Goal: Task Accomplishment & Management: Manage account settings

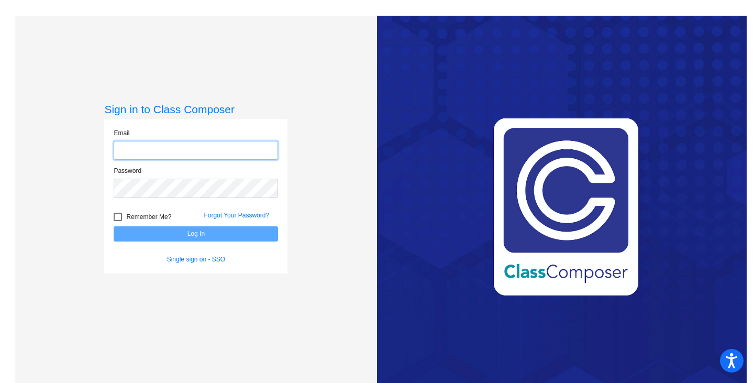
type input "[PERSON_NAME][EMAIL_ADDRESS][PERSON_NAME][DOMAIN_NAME]"
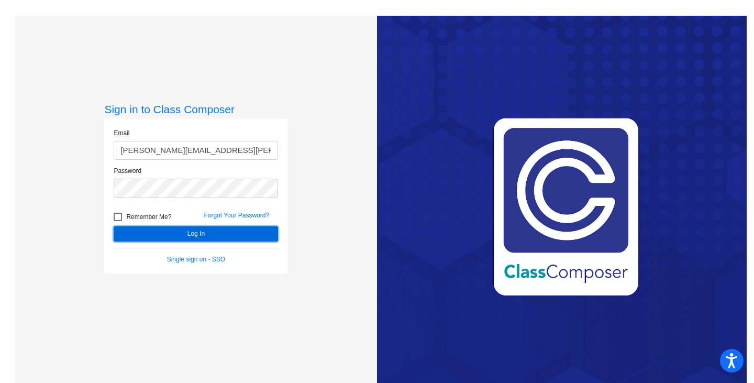
click at [207, 232] on button "Log In" at bounding box center [196, 233] width 164 height 15
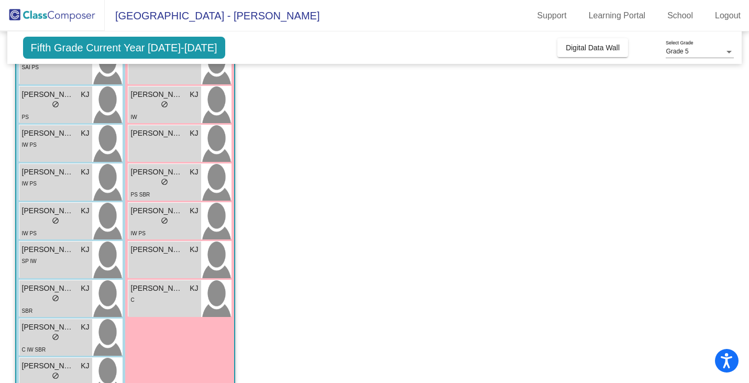
scroll to position [353, 0]
click at [166, 301] on div "C" at bounding box center [165, 299] width 68 height 11
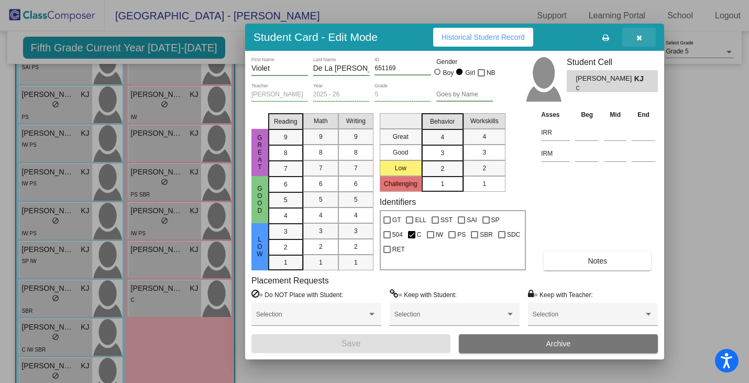
click at [640, 41] on icon "button" at bounding box center [639, 37] width 6 height 7
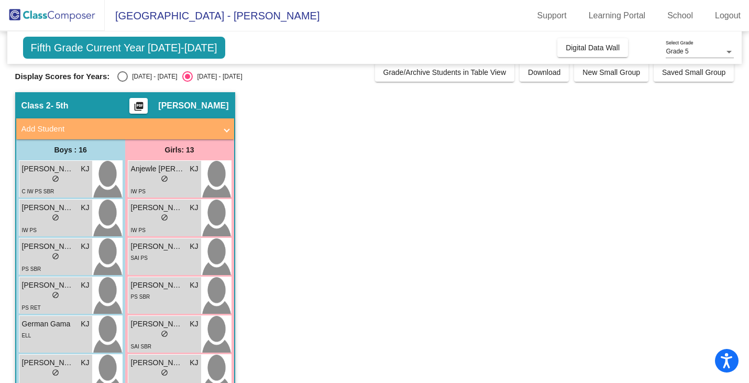
scroll to position [7, 0]
click at [186, 268] on div "[PERSON_NAME] lock do_not_disturb_alt SAI PS" at bounding box center [164, 257] width 73 height 37
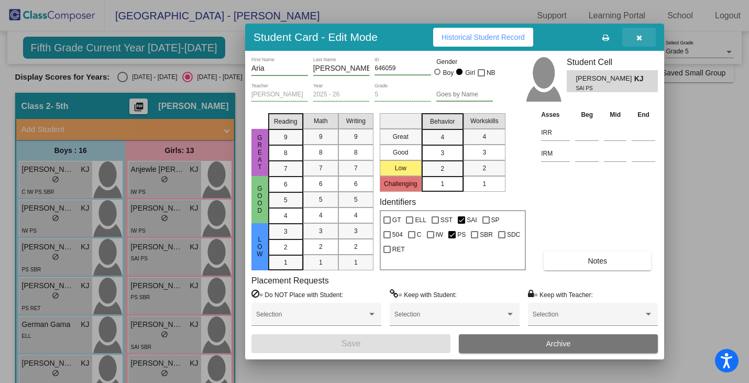
click at [640, 38] on icon "button" at bounding box center [639, 37] width 6 height 7
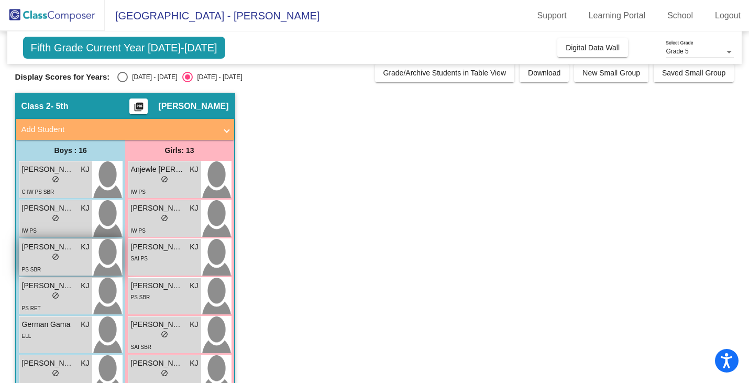
click at [70, 247] on span "[PERSON_NAME]" at bounding box center [48, 246] width 52 height 11
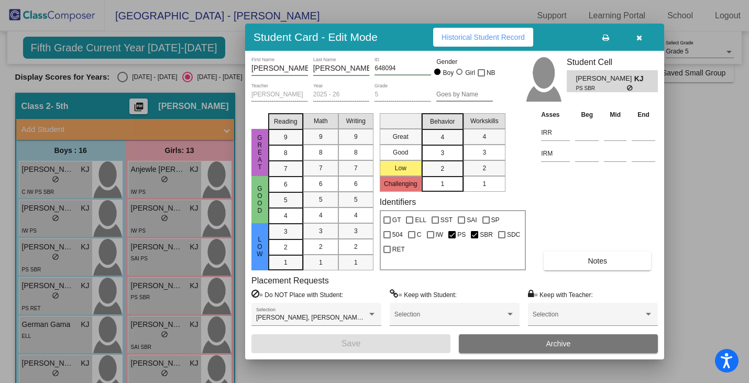
click at [601, 265] on button "Notes" at bounding box center [597, 260] width 107 height 19
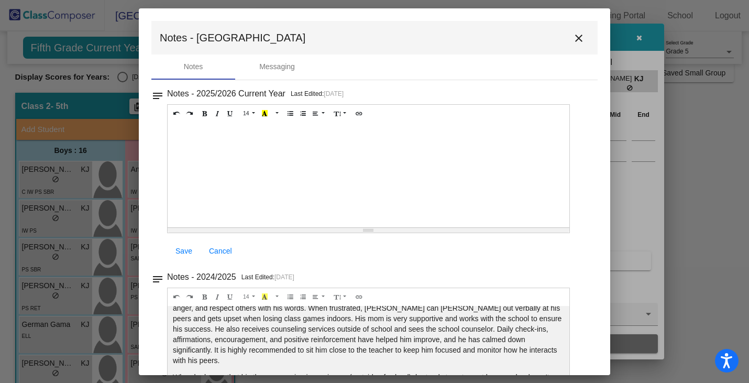
scroll to position [0, 0]
click at [578, 39] on mat-icon "close" at bounding box center [578, 38] width 13 height 13
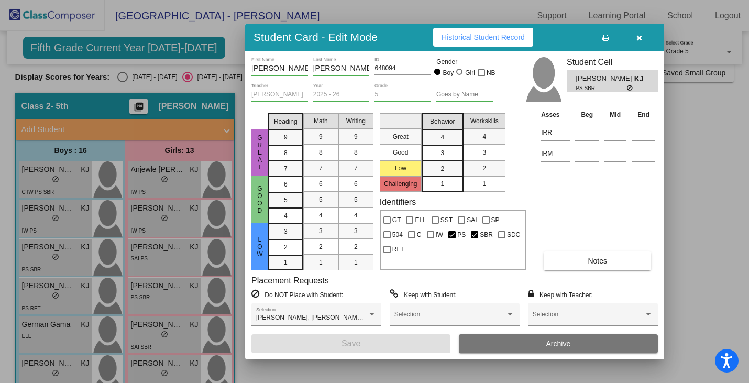
click at [638, 36] on icon "button" at bounding box center [639, 37] width 6 height 7
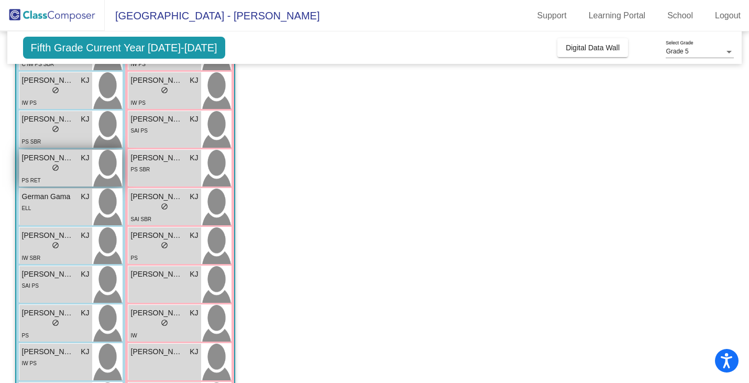
scroll to position [169, 0]
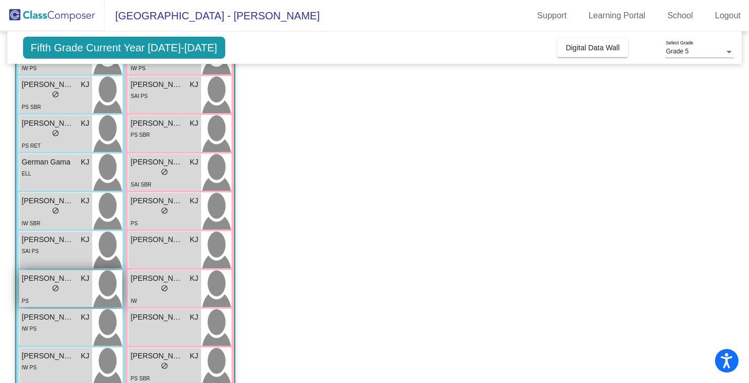
click at [45, 288] on div "lock do_not_disturb_alt" at bounding box center [56, 289] width 68 height 11
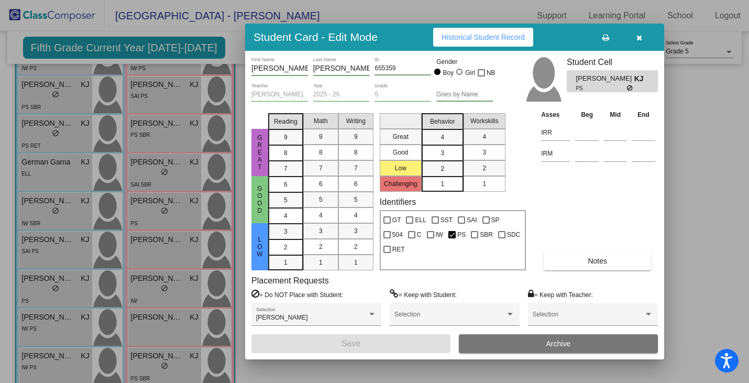
click at [596, 261] on span "Notes" at bounding box center [597, 261] width 19 height 8
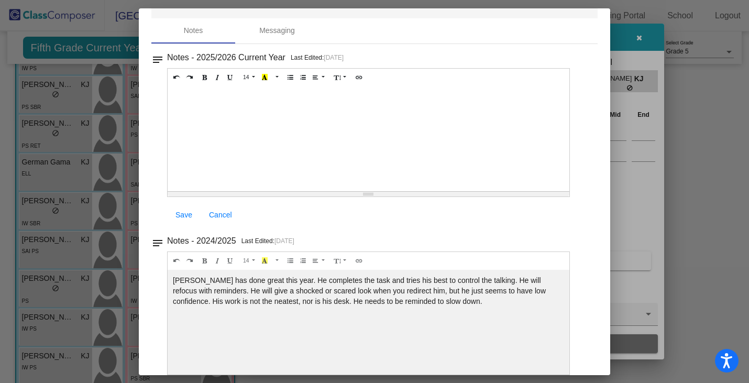
scroll to position [0, 0]
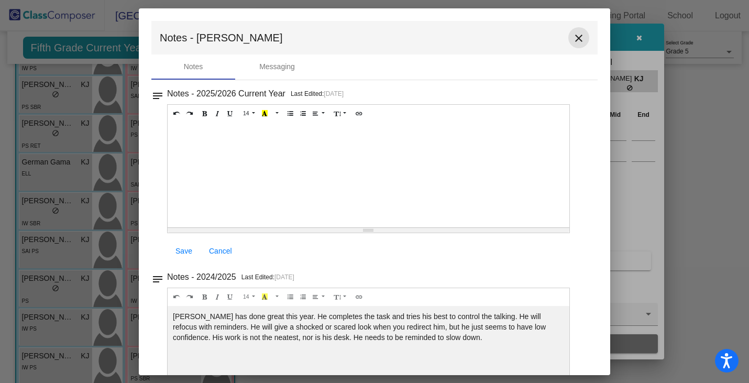
click at [572, 37] on mat-icon "close" at bounding box center [578, 38] width 13 height 13
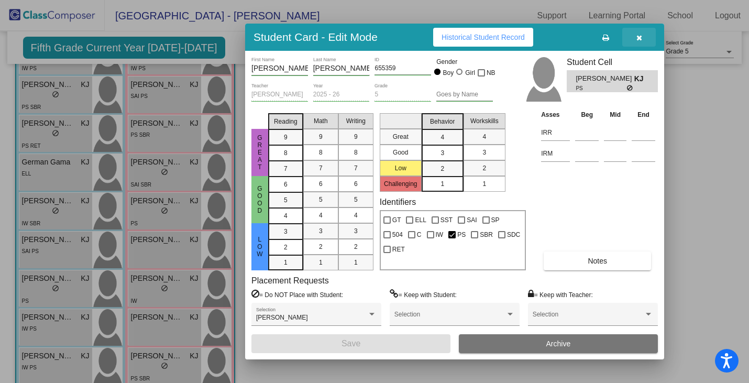
click at [635, 36] on button "button" at bounding box center [639, 37] width 34 height 19
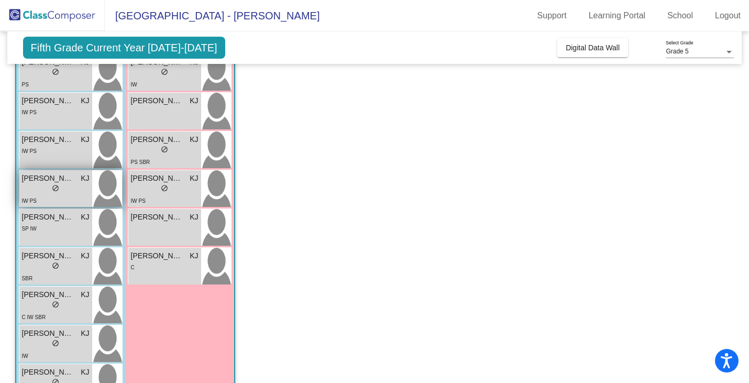
scroll to position [386, 0]
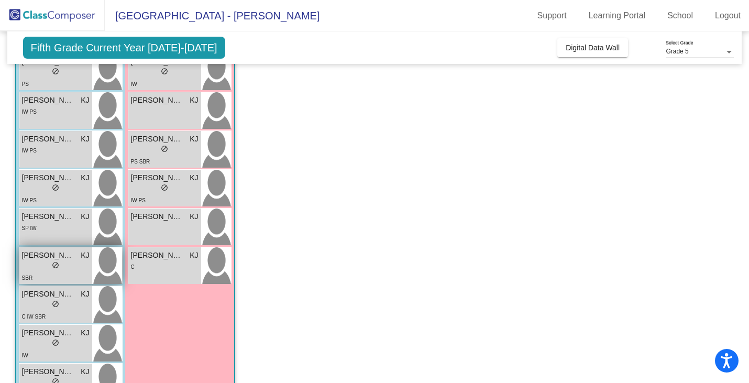
click at [67, 261] on div "lock do_not_disturb_alt" at bounding box center [56, 266] width 68 height 11
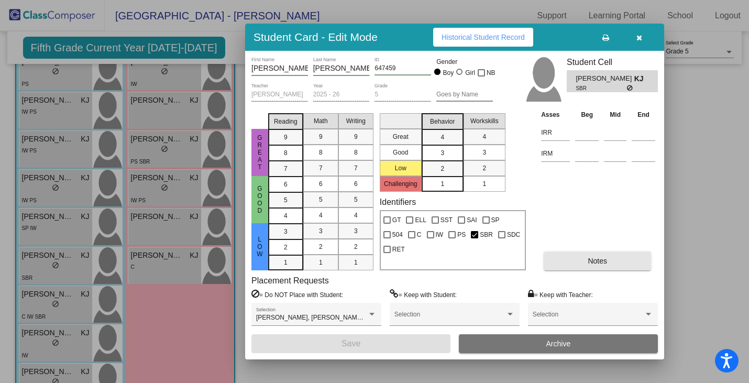
click at [608, 254] on button "Notes" at bounding box center [597, 260] width 107 height 19
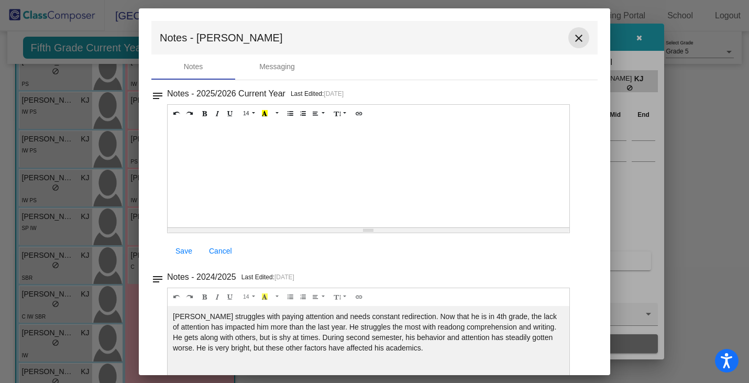
click at [573, 39] on mat-icon "close" at bounding box center [578, 38] width 13 height 13
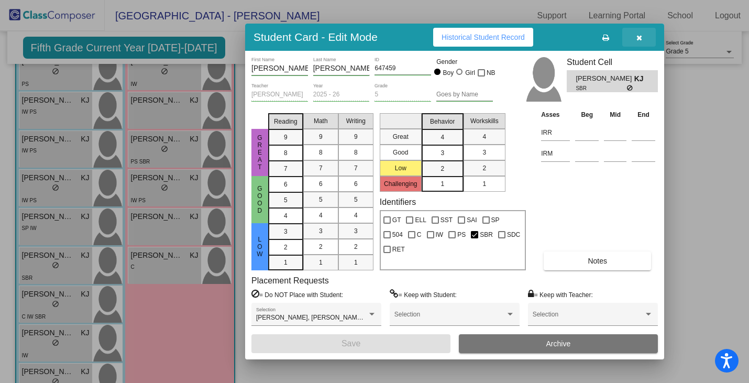
click at [636, 34] on icon "button" at bounding box center [639, 37] width 6 height 7
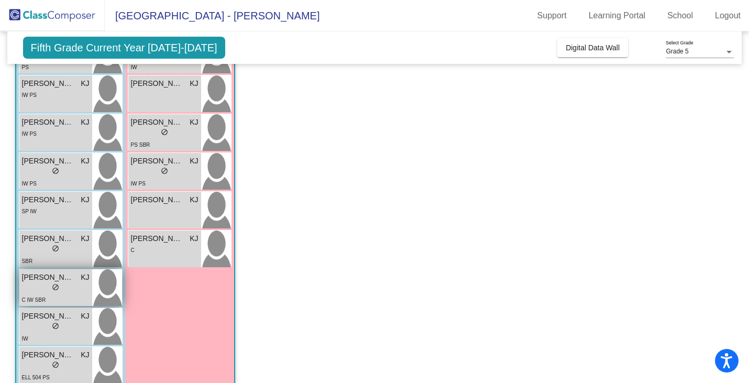
scroll to position [406, 0]
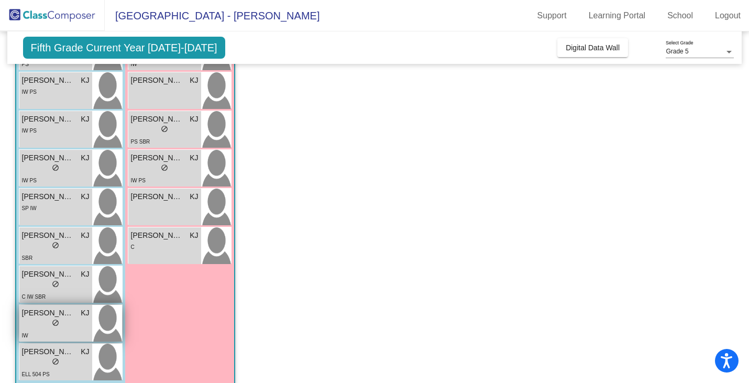
click at [80, 323] on div "lock do_not_disturb_alt" at bounding box center [56, 323] width 68 height 11
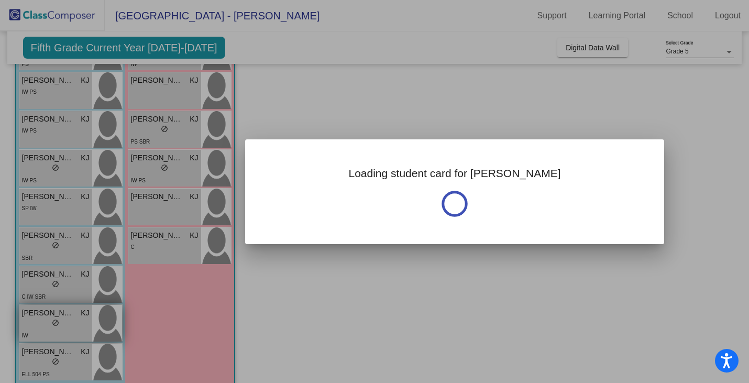
click at [80, 323] on div at bounding box center [374, 191] width 749 height 383
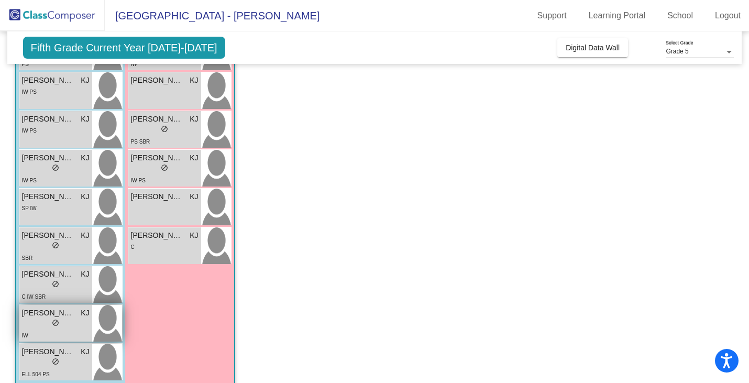
click at [80, 323] on div "lock do_not_disturb_alt" at bounding box center [56, 323] width 68 height 11
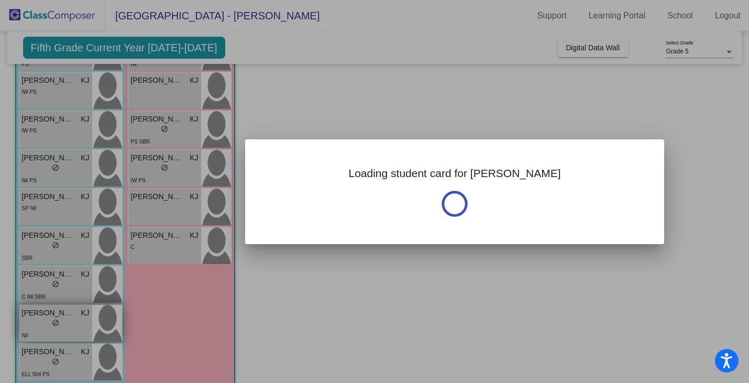
click at [80, 323] on div at bounding box center [374, 191] width 749 height 383
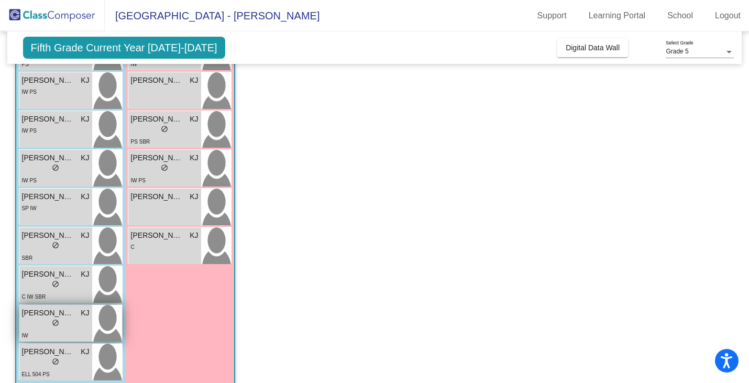
click at [85, 326] on div "lock do_not_disturb_alt" at bounding box center [56, 323] width 68 height 11
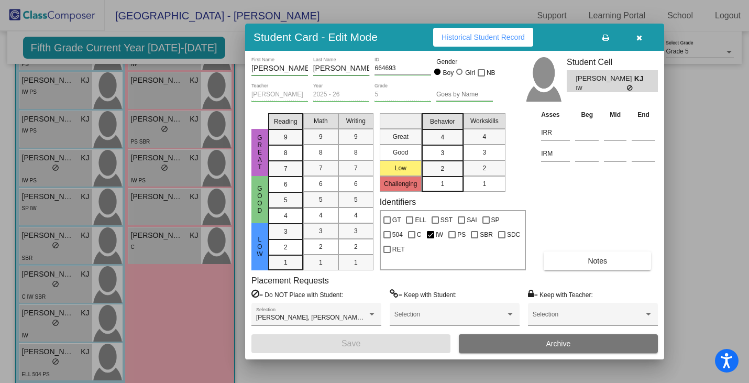
click at [593, 260] on span "Notes" at bounding box center [597, 261] width 19 height 8
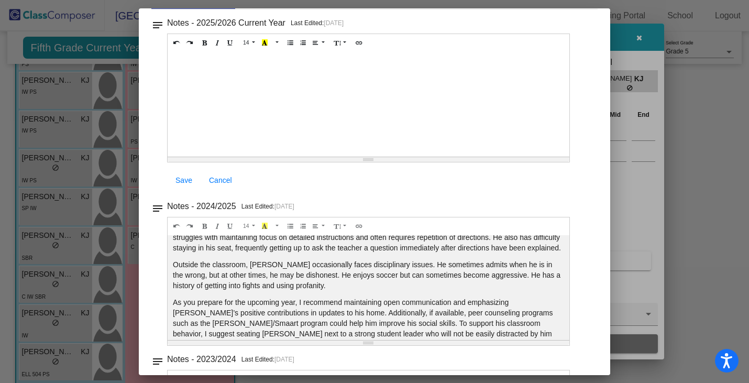
scroll to position [0, 0]
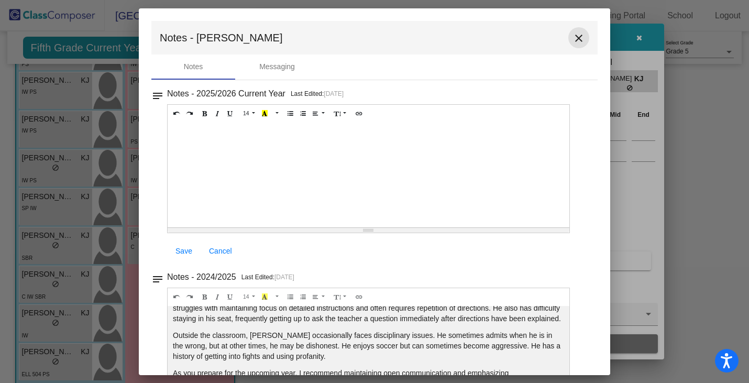
click at [573, 38] on mat-icon "close" at bounding box center [578, 38] width 13 height 13
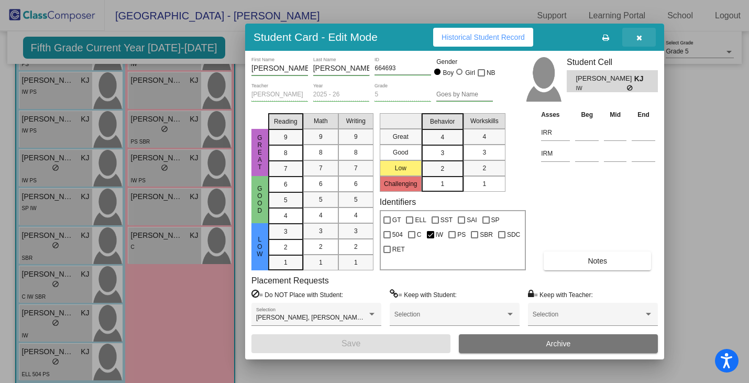
click at [640, 37] on icon "button" at bounding box center [639, 37] width 6 height 7
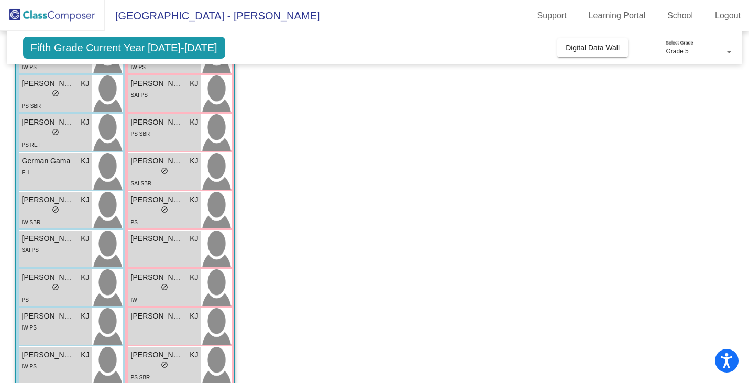
scroll to position [167, 0]
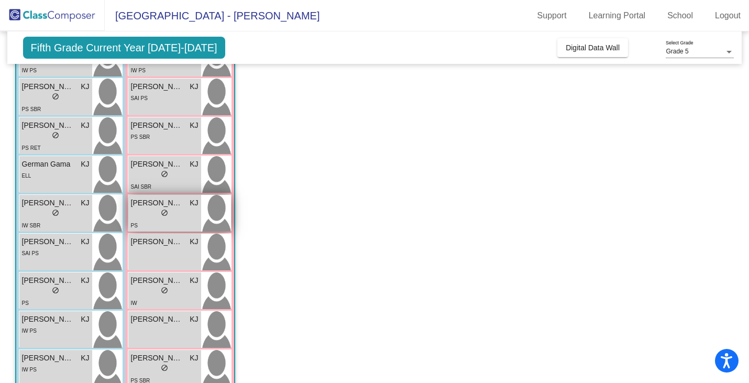
click at [153, 215] on div "lock do_not_disturb_alt" at bounding box center [165, 213] width 68 height 11
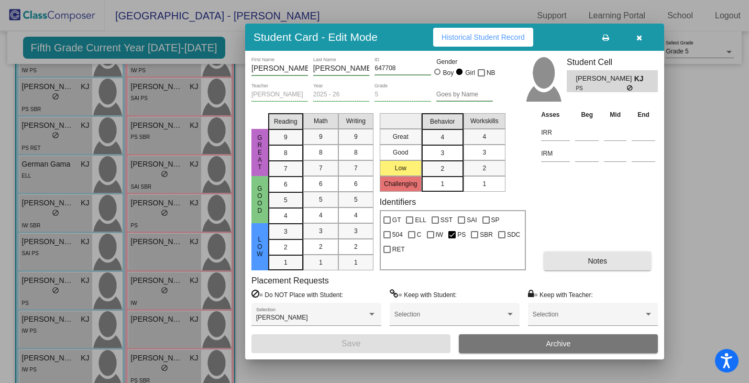
click at [572, 265] on button "Notes" at bounding box center [597, 260] width 107 height 19
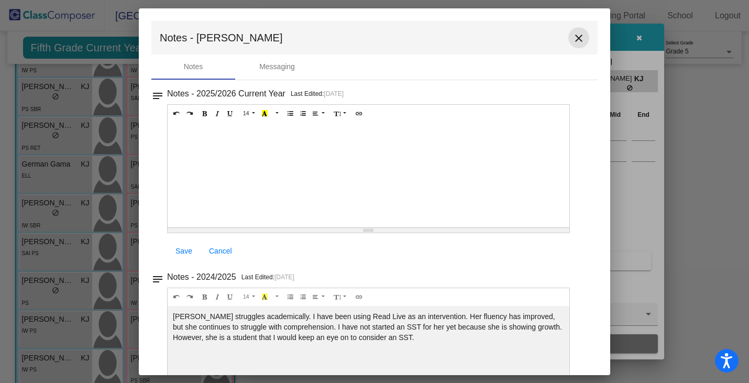
click at [572, 40] on mat-icon "close" at bounding box center [578, 38] width 13 height 13
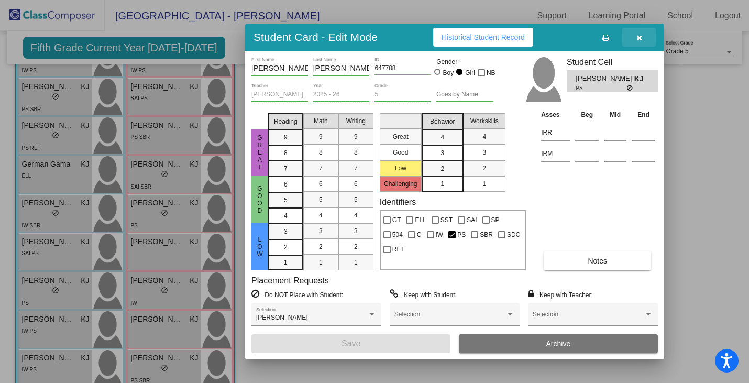
click at [636, 37] on icon "button" at bounding box center [639, 37] width 6 height 7
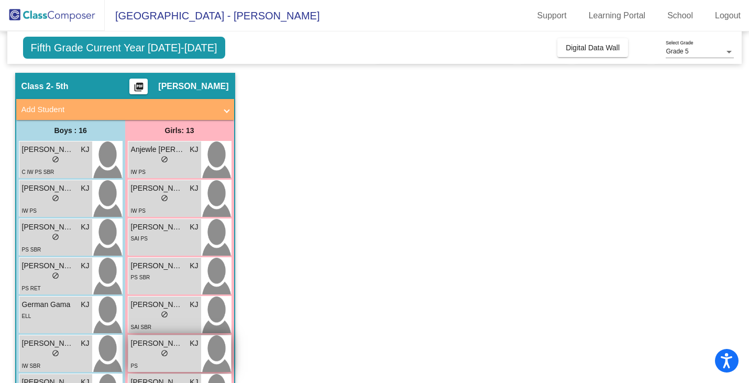
scroll to position [0, 0]
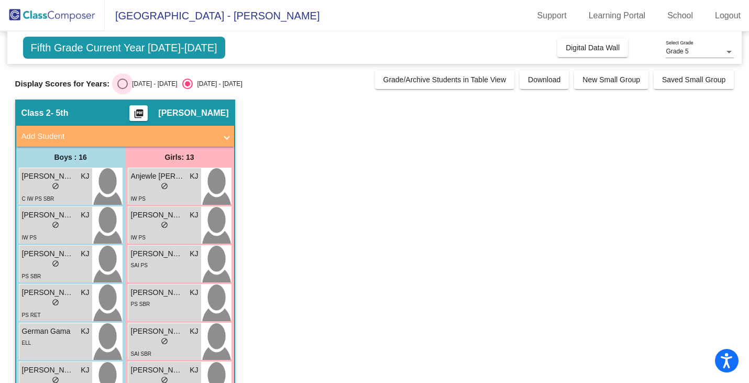
click at [122, 85] on div "Select an option" at bounding box center [122, 84] width 10 height 10
click at [122, 89] on input "[DATE] - [DATE]" at bounding box center [122, 89] width 1 height 1
radio input "true"
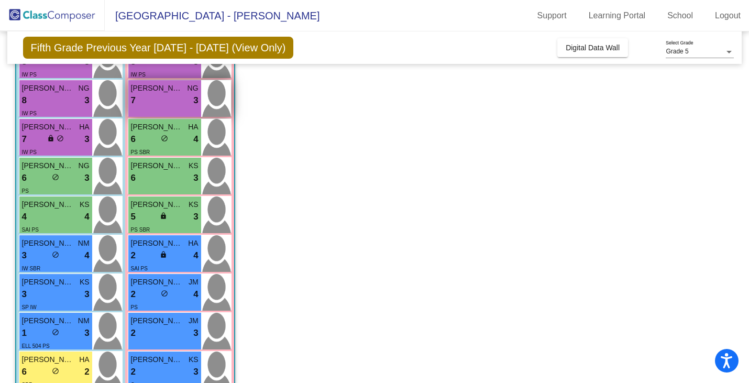
scroll to position [166, 0]
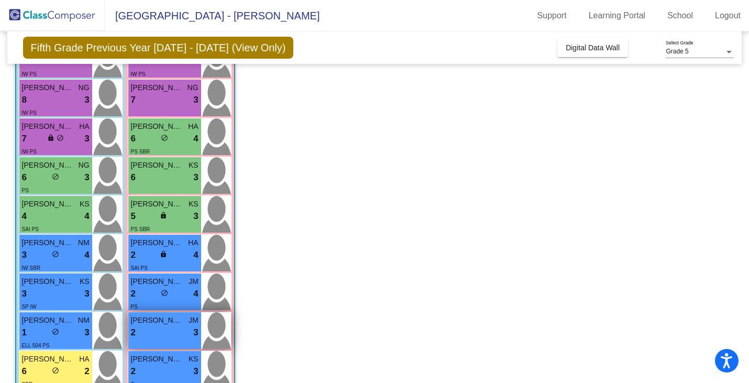
click at [174, 328] on div "2 lock do_not_disturb_alt 3" at bounding box center [165, 333] width 68 height 14
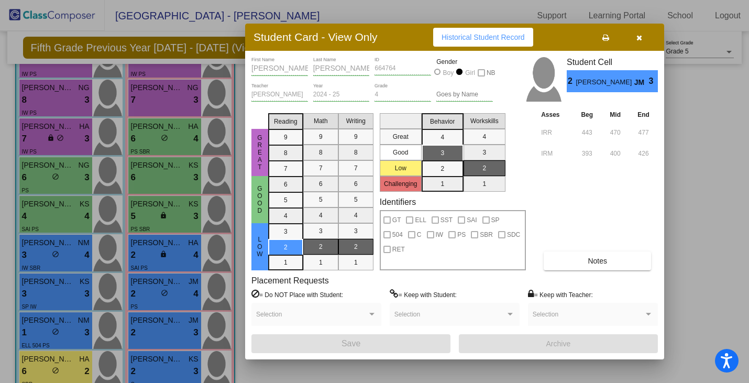
click at [570, 257] on button "Notes" at bounding box center [597, 260] width 107 height 19
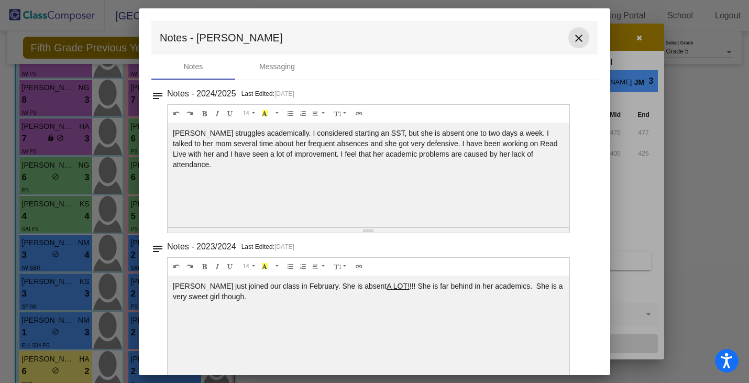
click at [572, 34] on mat-icon "close" at bounding box center [578, 38] width 13 height 13
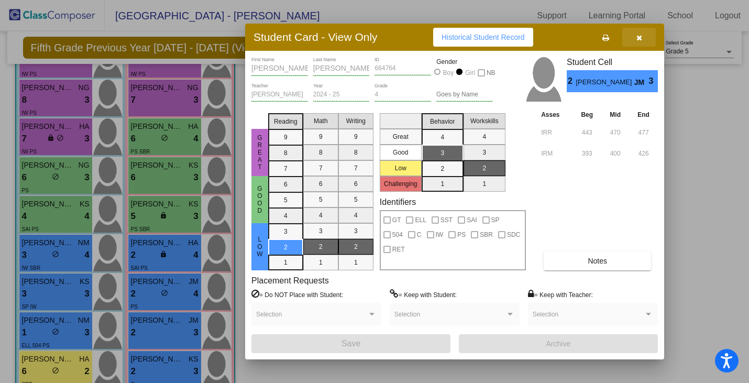
click at [638, 38] on icon "button" at bounding box center [639, 37] width 6 height 7
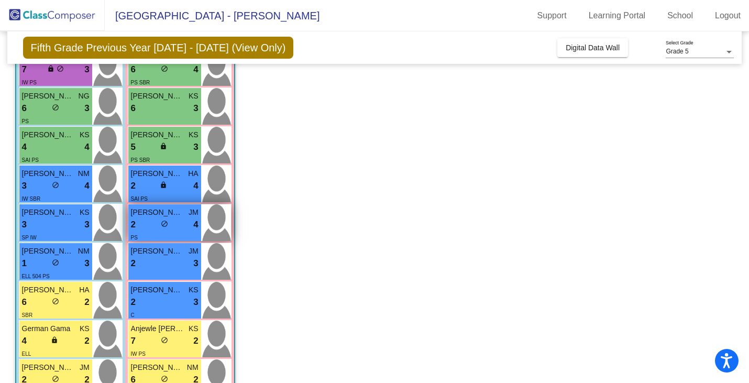
scroll to position [236, 0]
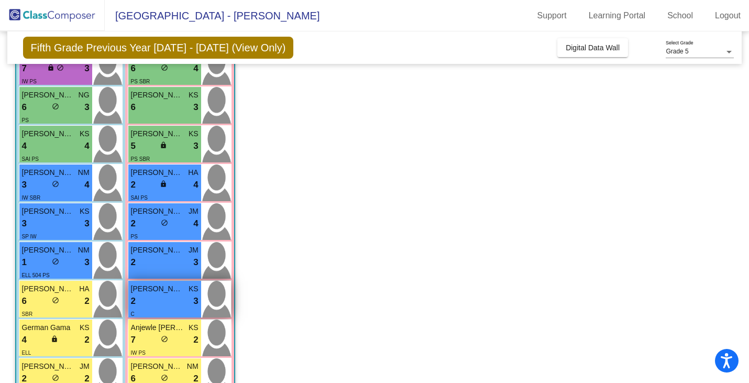
click at [168, 299] on div "2 lock do_not_disturb_alt 3" at bounding box center [165, 301] width 68 height 14
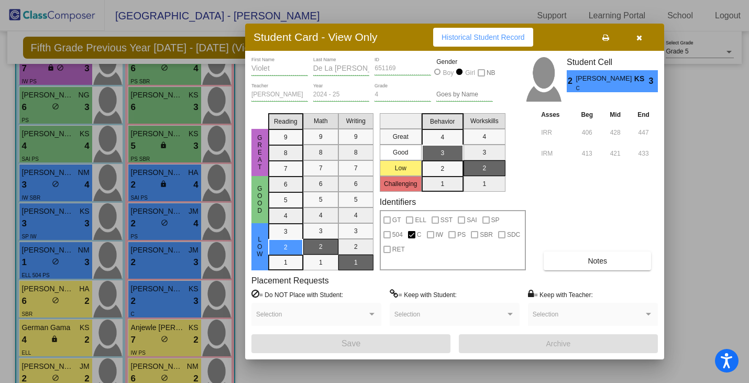
click at [599, 260] on span "Notes" at bounding box center [597, 261] width 19 height 8
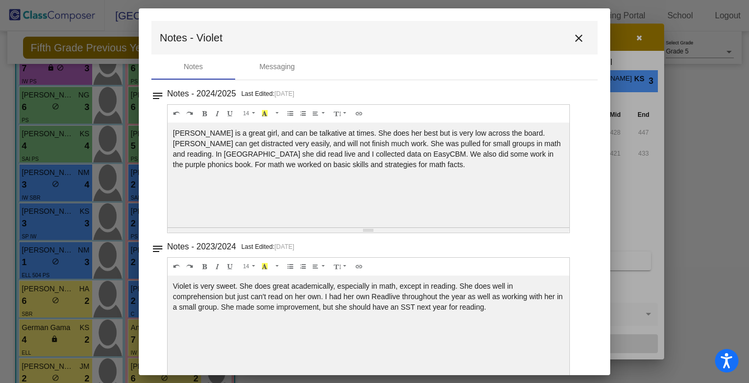
click at [577, 40] on mat-icon "close" at bounding box center [578, 38] width 13 height 13
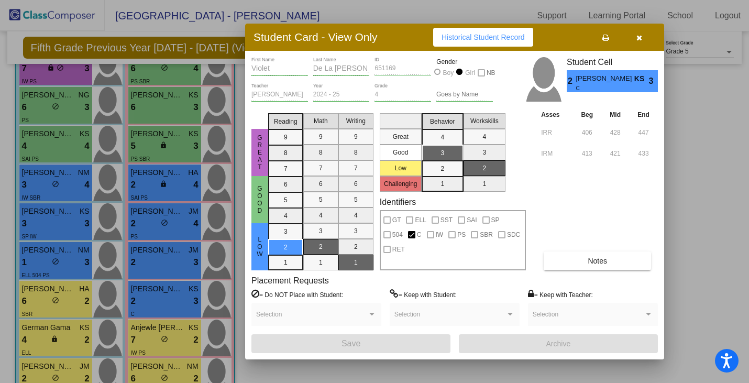
click at [642, 37] on icon "button" at bounding box center [639, 37] width 6 height 7
